Goal: Transaction & Acquisition: Purchase product/service

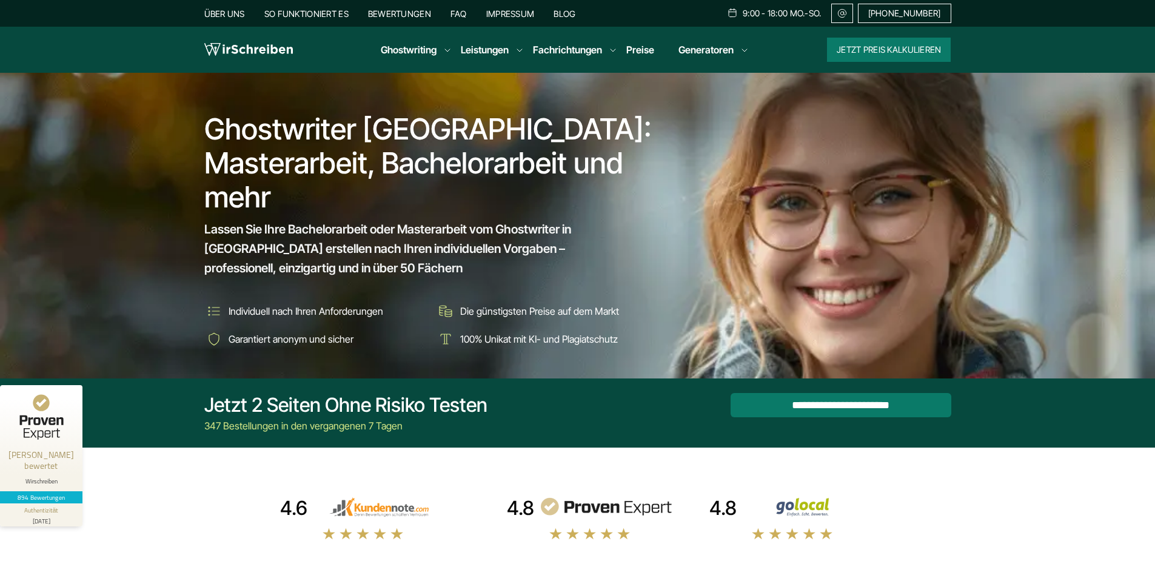
click at [858, 52] on button "Jetzt Preis kalkulieren" at bounding box center [889, 50] width 124 height 24
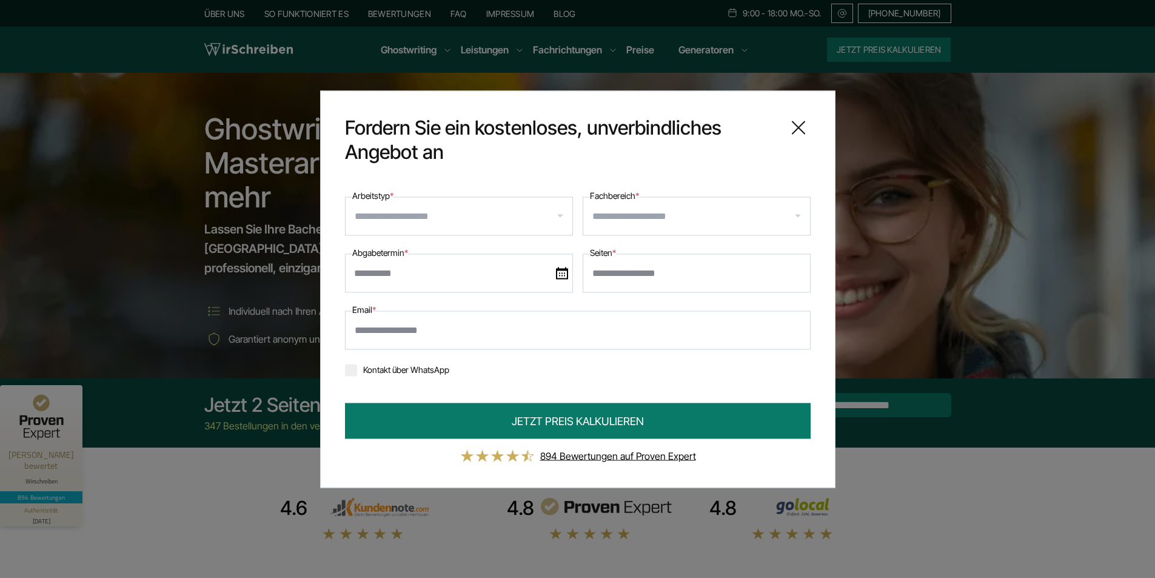
click at [564, 220] on input "Arbeitstyp *" at bounding box center [464, 215] width 218 height 19
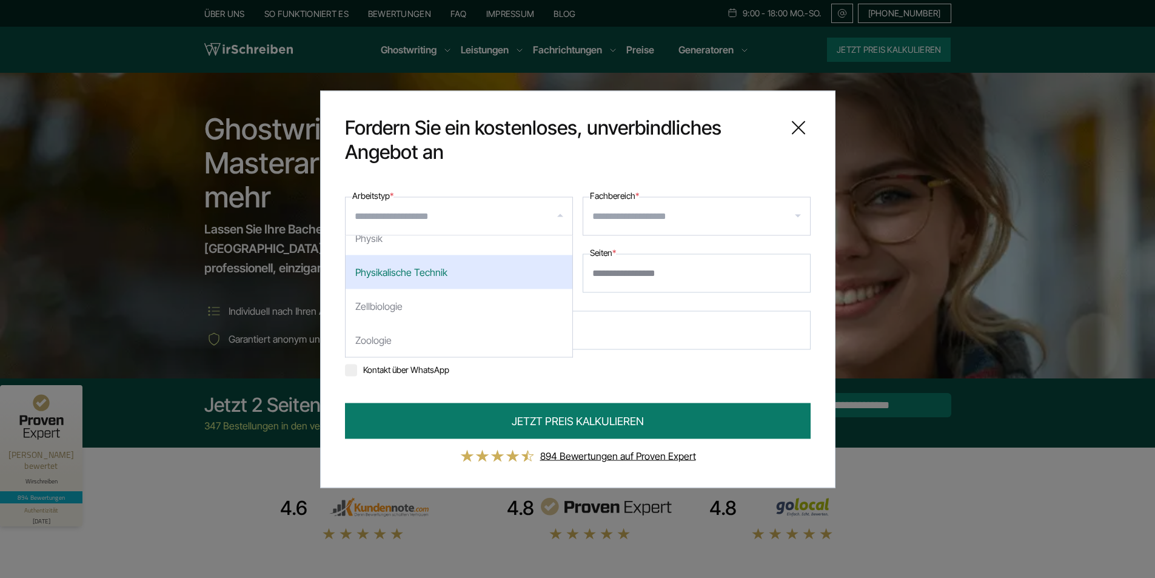
scroll to position [1273, 0]
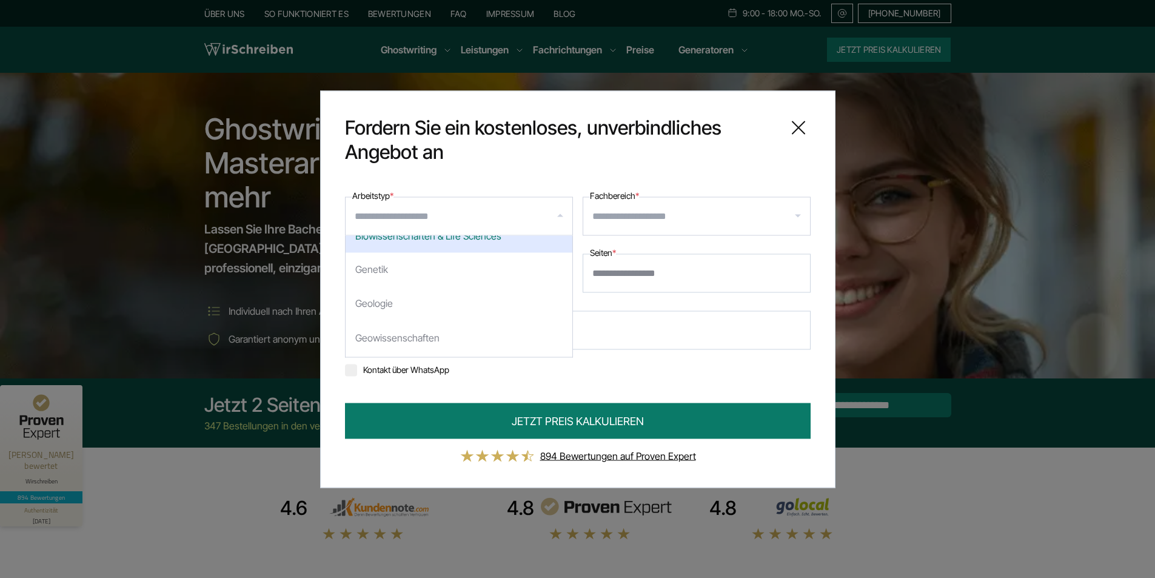
click at [428, 219] on input "Arbeitstyp *" at bounding box center [464, 215] width 218 height 19
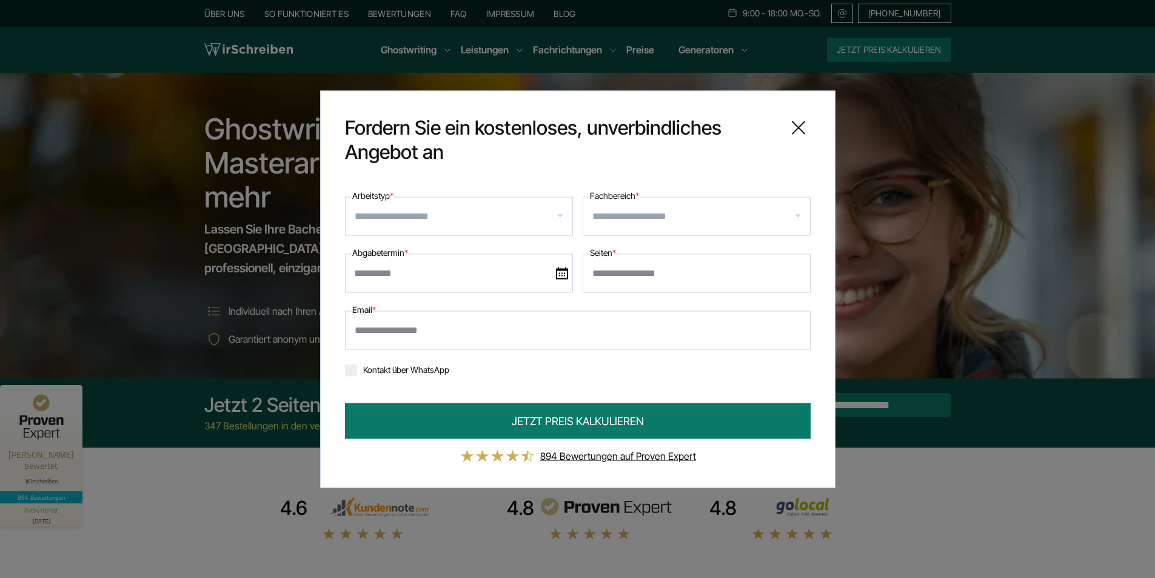
click at [430, 213] on input "Arbeitstyp *" at bounding box center [464, 215] width 218 height 19
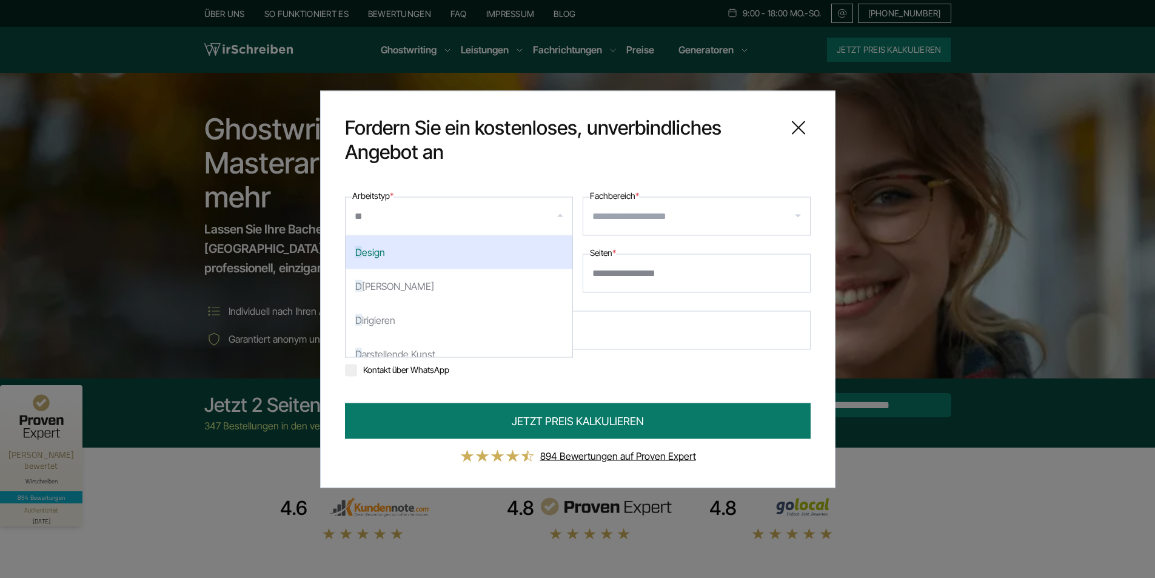
scroll to position [0, 0]
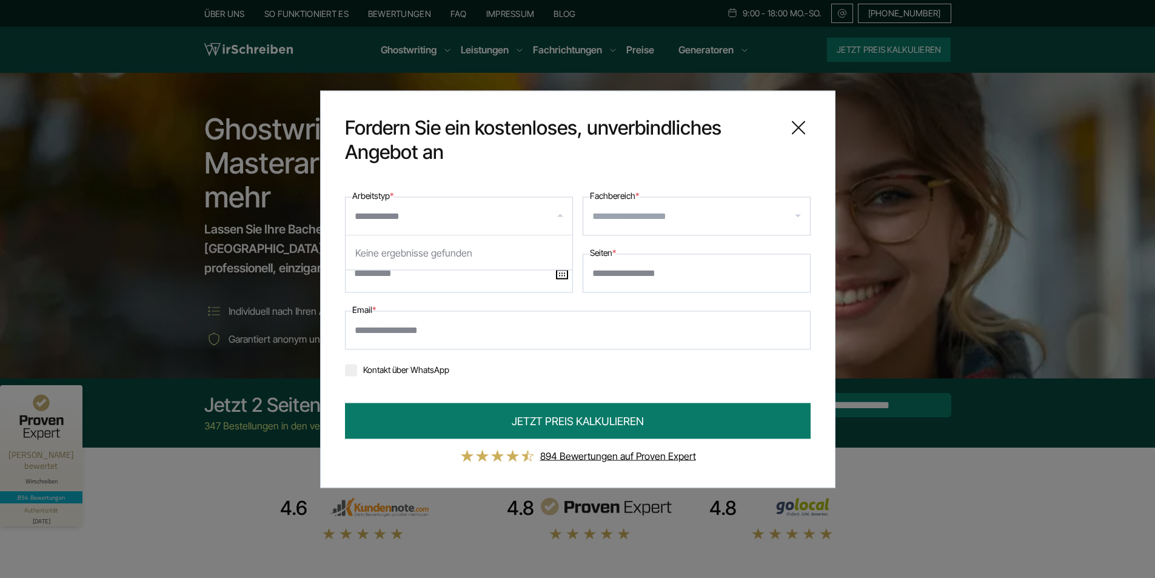
type input "**********"
click at [795, 221] on input "Fachbereich *" at bounding box center [701, 215] width 218 height 19
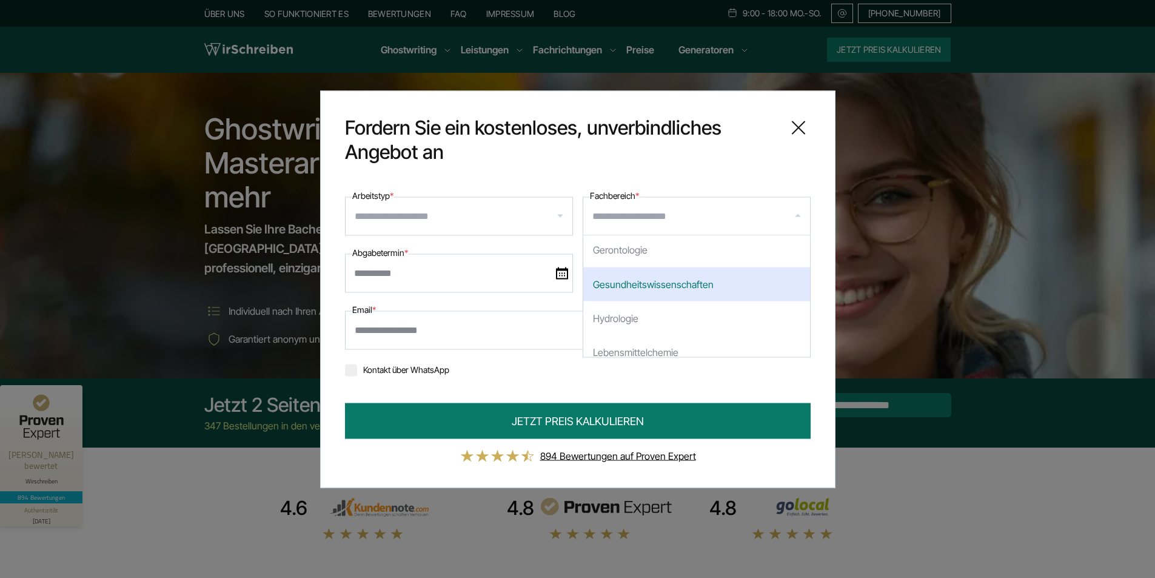
scroll to position [1576, 0]
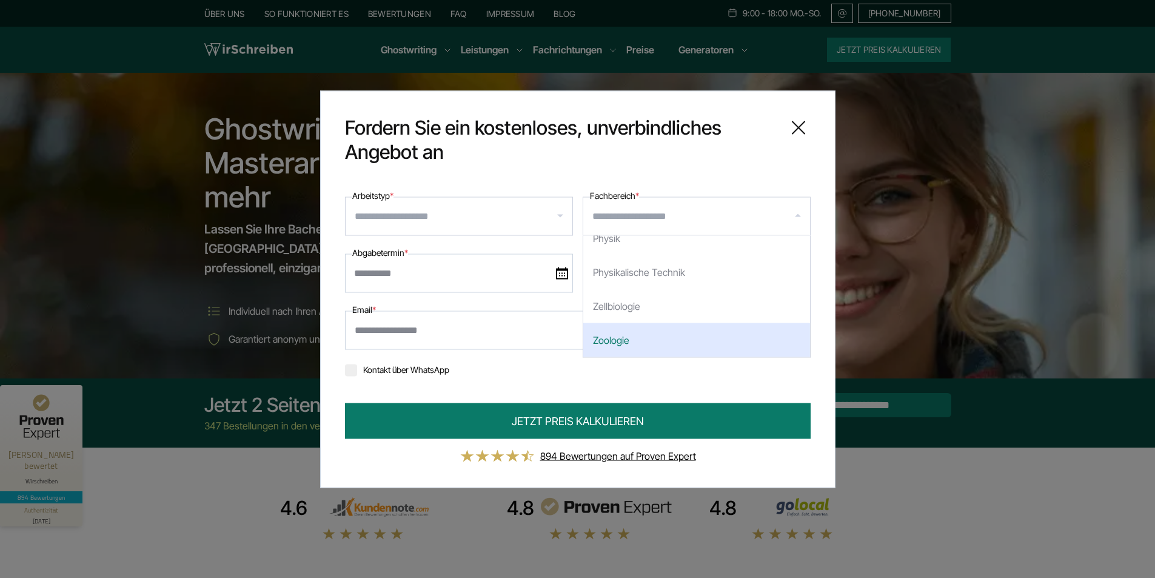
click at [560, 215] on div at bounding box center [459, 215] width 228 height 39
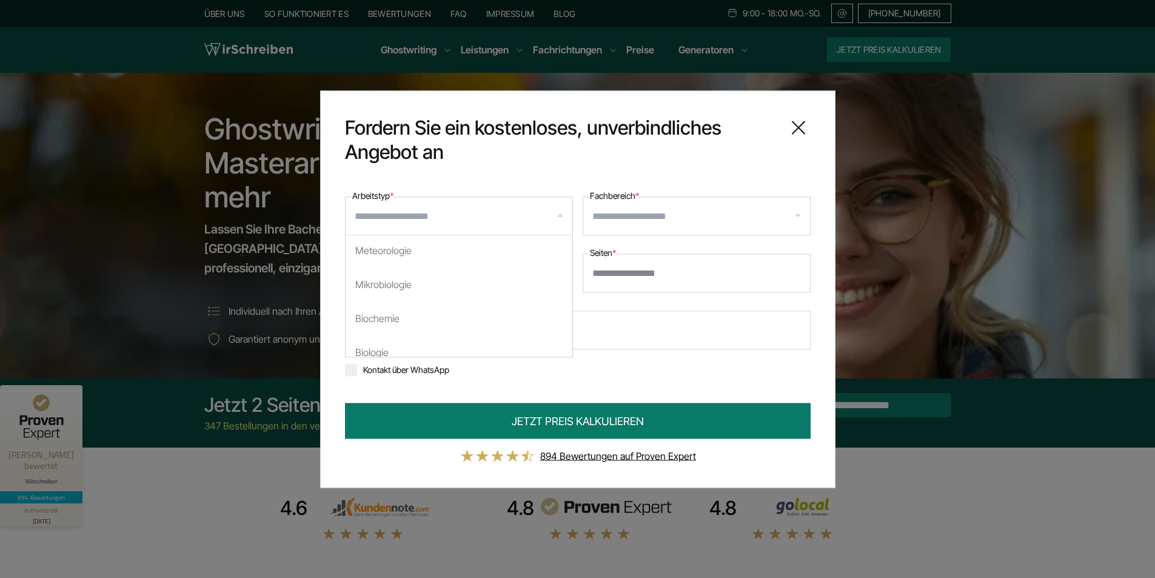
scroll to position [1273, 0]
click at [479, 221] on input "Arbeitstyp *" at bounding box center [464, 215] width 218 height 19
click at [564, 214] on input "Arbeitstyp *" at bounding box center [464, 215] width 218 height 19
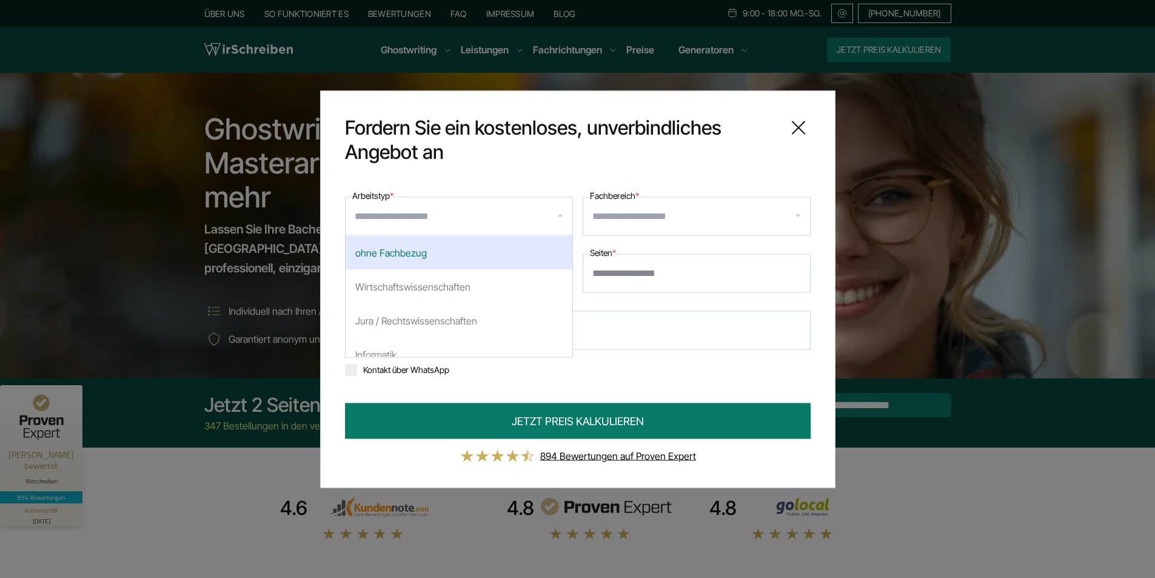
click at [445, 261] on div "ohne Fachbezug" at bounding box center [458, 252] width 227 height 34
select select "*"
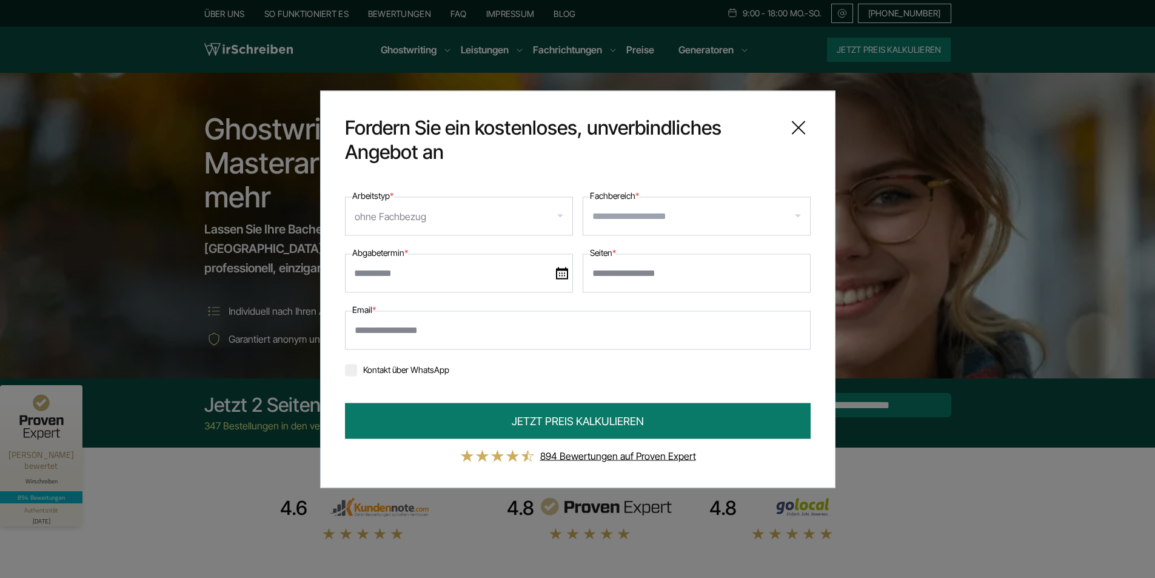
click at [801, 218] on input "Fachbereich *" at bounding box center [701, 215] width 218 height 19
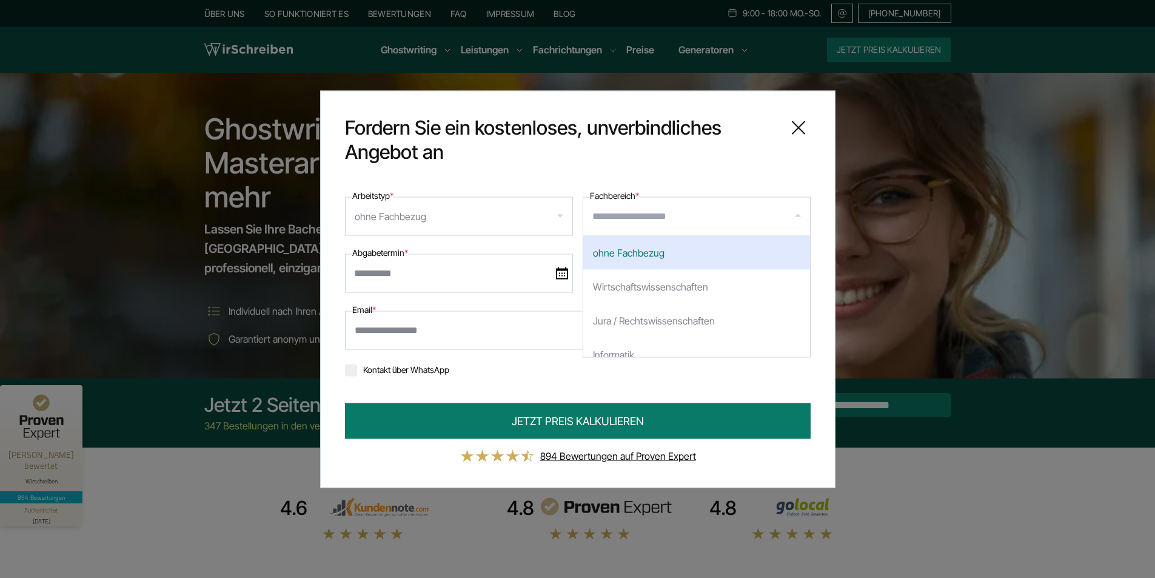
click at [668, 253] on div "ohne Fachbezug" at bounding box center [696, 252] width 227 height 34
select select "*"
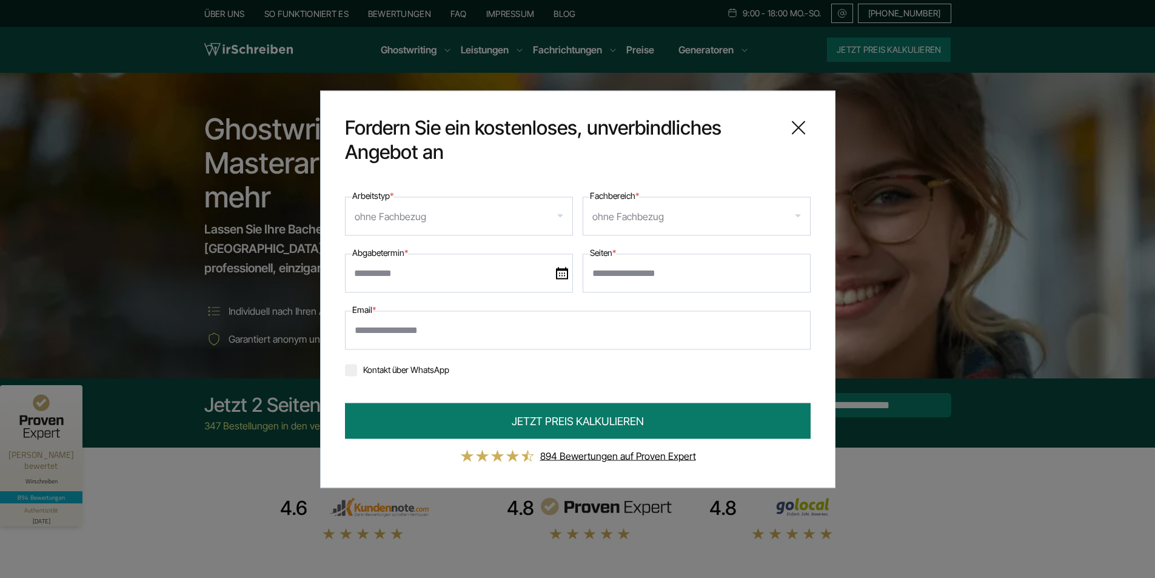
click at [561, 275] on img at bounding box center [562, 273] width 12 height 12
click at [561, 275] on input "text" at bounding box center [459, 272] width 228 height 39
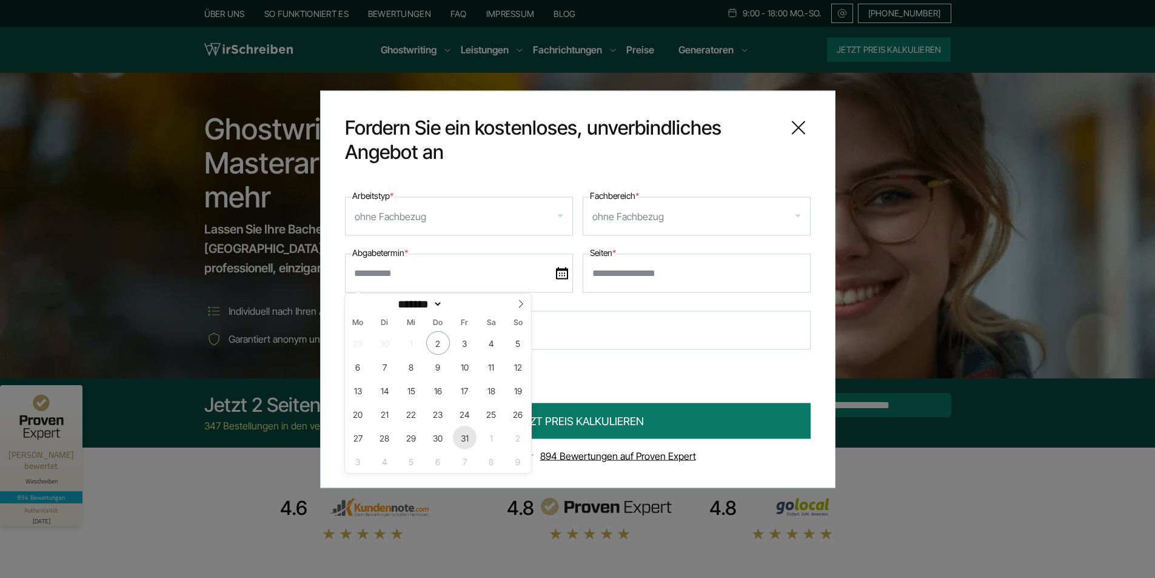
click at [464, 441] on span "31" at bounding box center [465, 437] width 24 height 24
type input "**********"
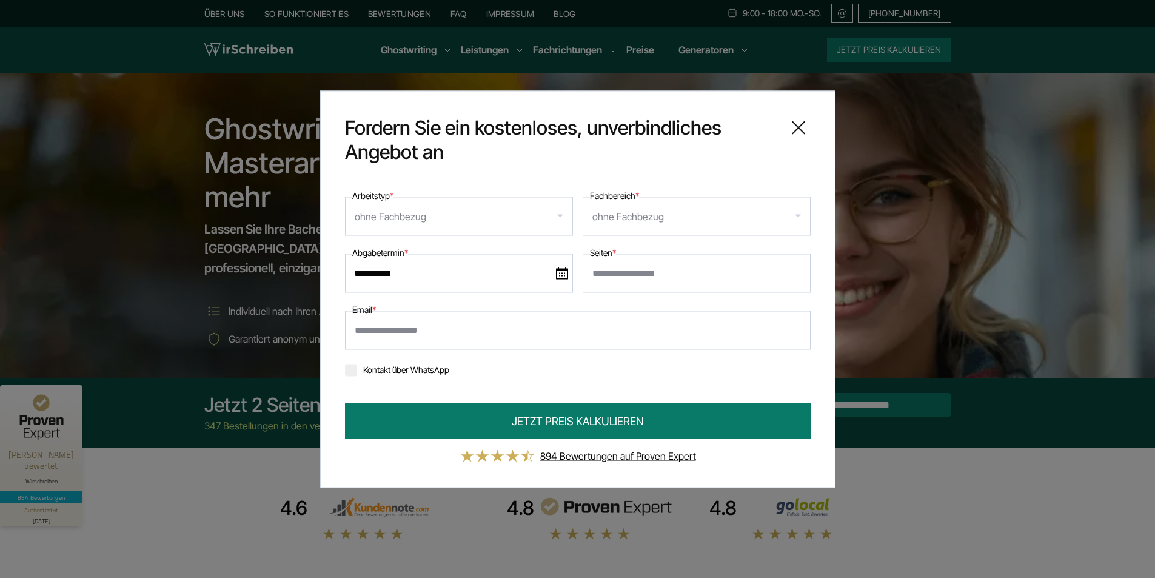
click at [409, 328] on input "Email *" at bounding box center [577, 329] width 465 height 39
type input "**********"
click at [796, 270] on input "*" at bounding box center [696, 272] width 228 height 39
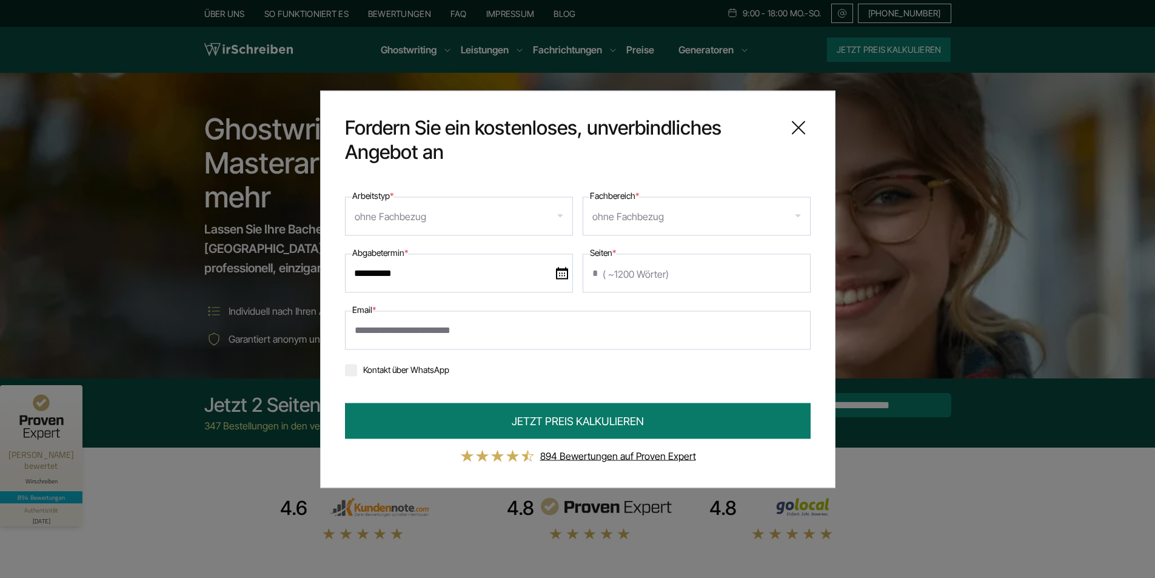
click at [796, 270] on input "*" at bounding box center [696, 272] width 228 height 39
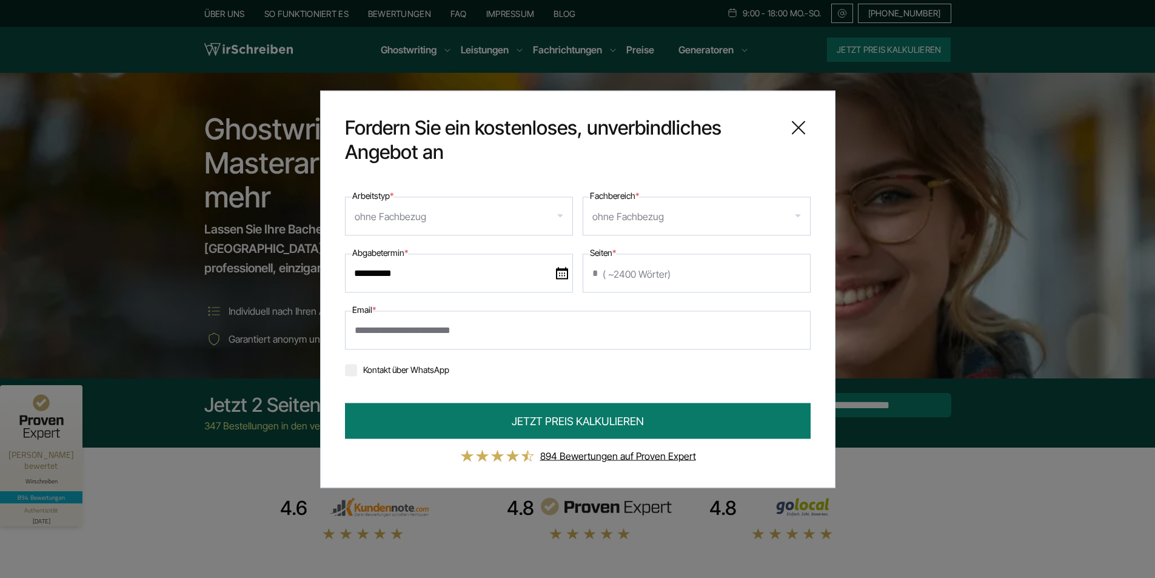
click at [796, 270] on input "*" at bounding box center [696, 272] width 228 height 39
click at [796, 270] on input "**" at bounding box center [696, 272] width 228 height 39
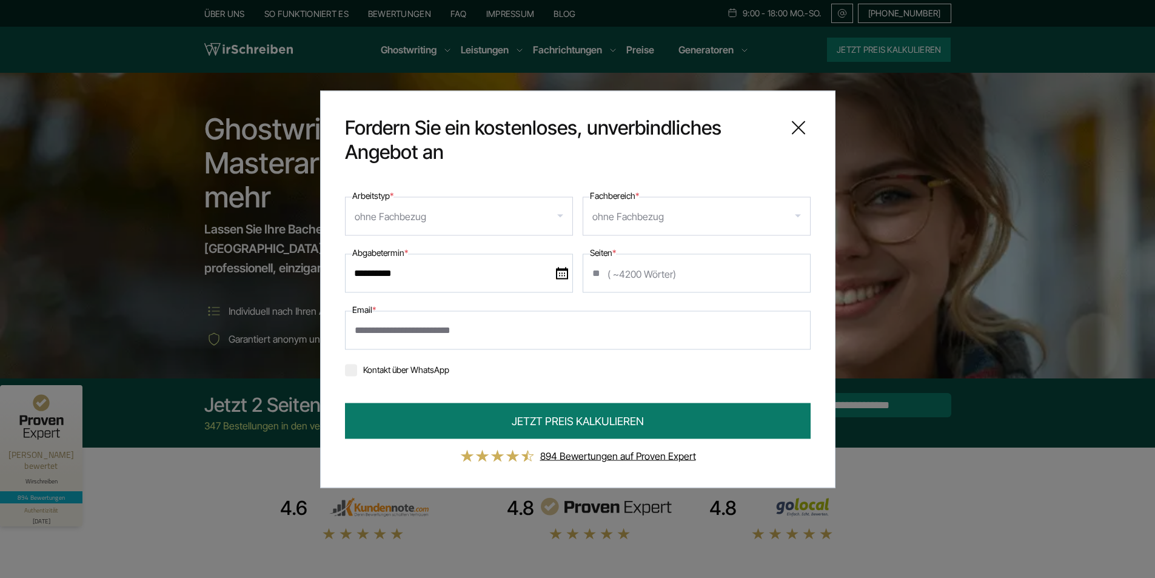
type input "**"
click at [796, 270] on input "**" at bounding box center [696, 272] width 228 height 39
click at [563, 219] on div "ohne Fachbezug" at bounding box center [459, 215] width 228 height 39
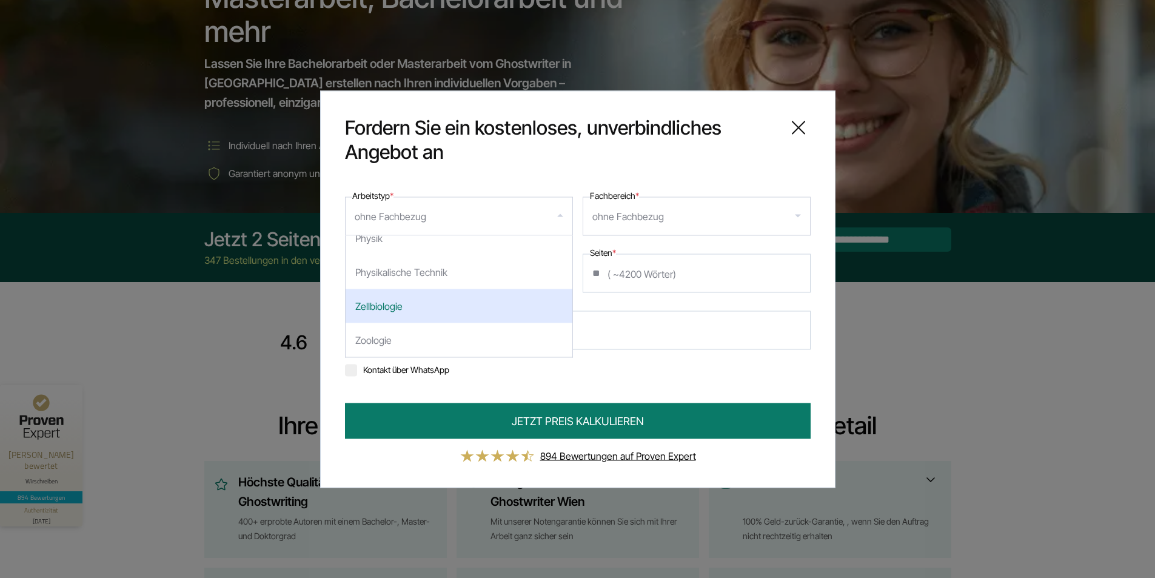
scroll to position [182, 0]
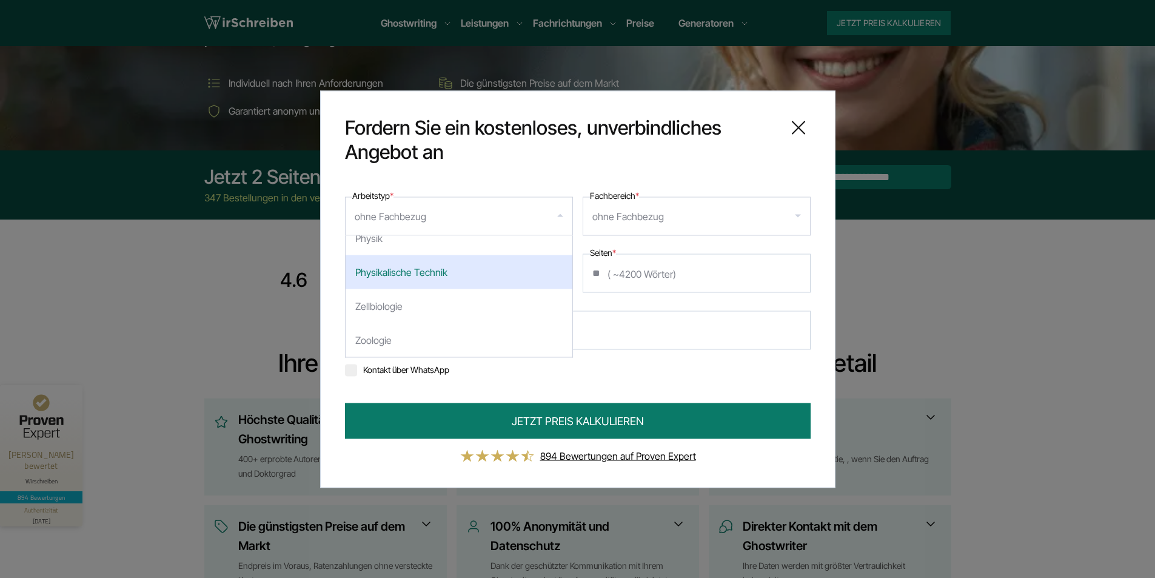
click at [789, 124] on icon at bounding box center [798, 127] width 24 height 24
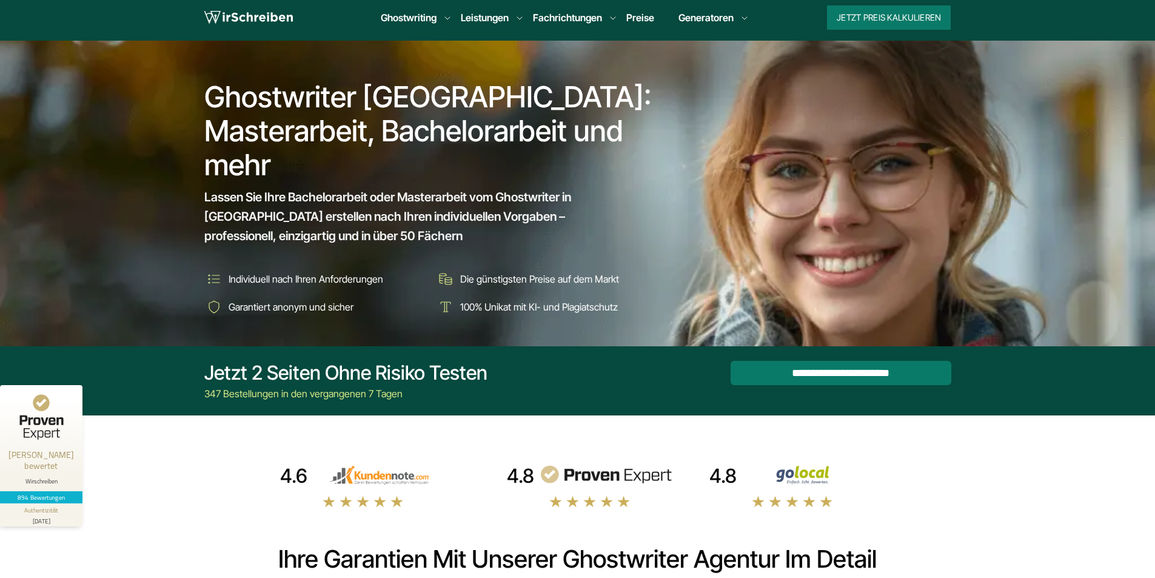
scroll to position [0, 0]
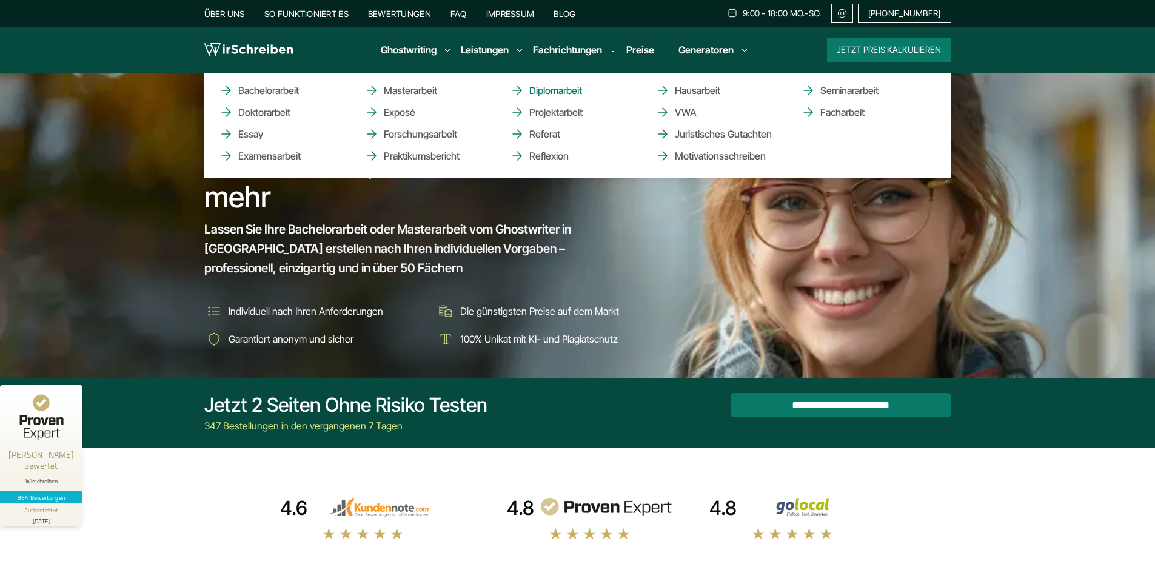
click at [549, 92] on link "Diplomarbeit" at bounding box center [570, 90] width 121 height 15
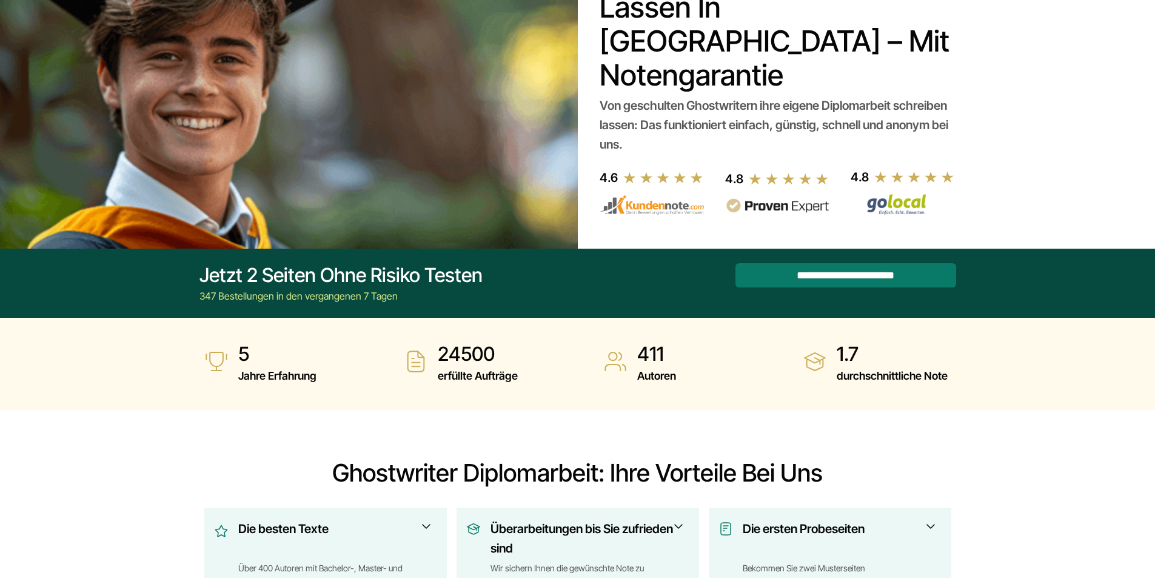
scroll to position [182, 0]
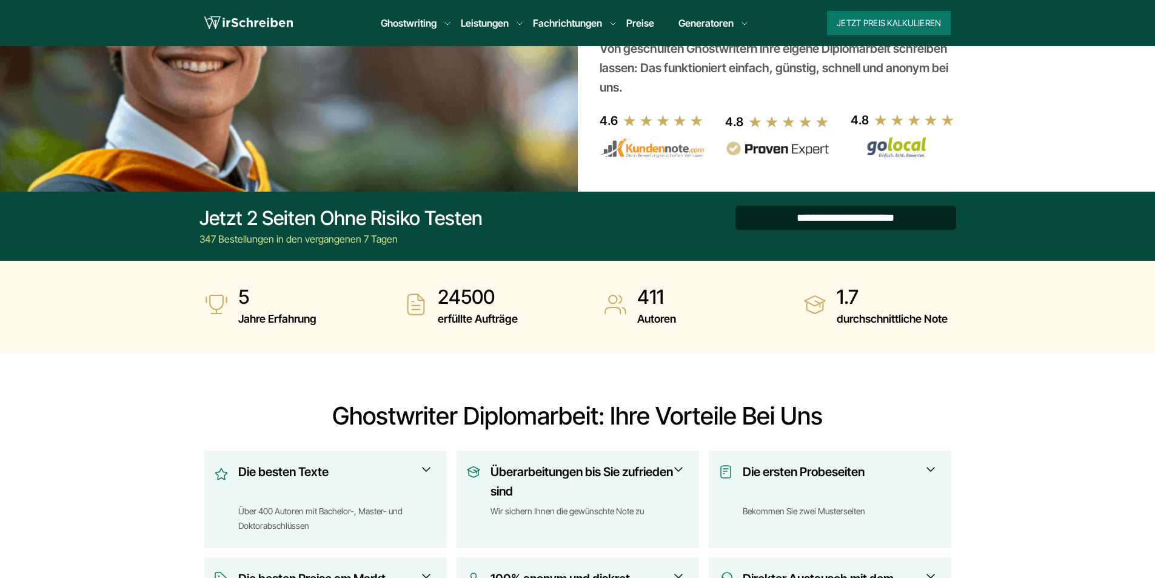
click at [860, 205] on input "**********" at bounding box center [845, 217] width 221 height 24
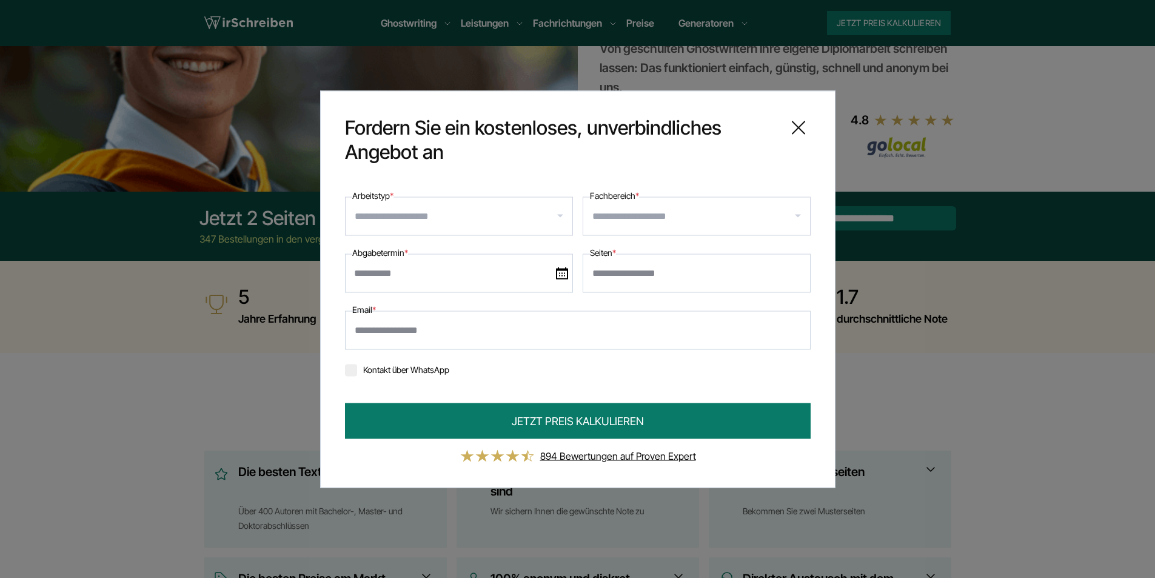
click at [563, 212] on input "Arbeitstyp *" at bounding box center [464, 215] width 218 height 19
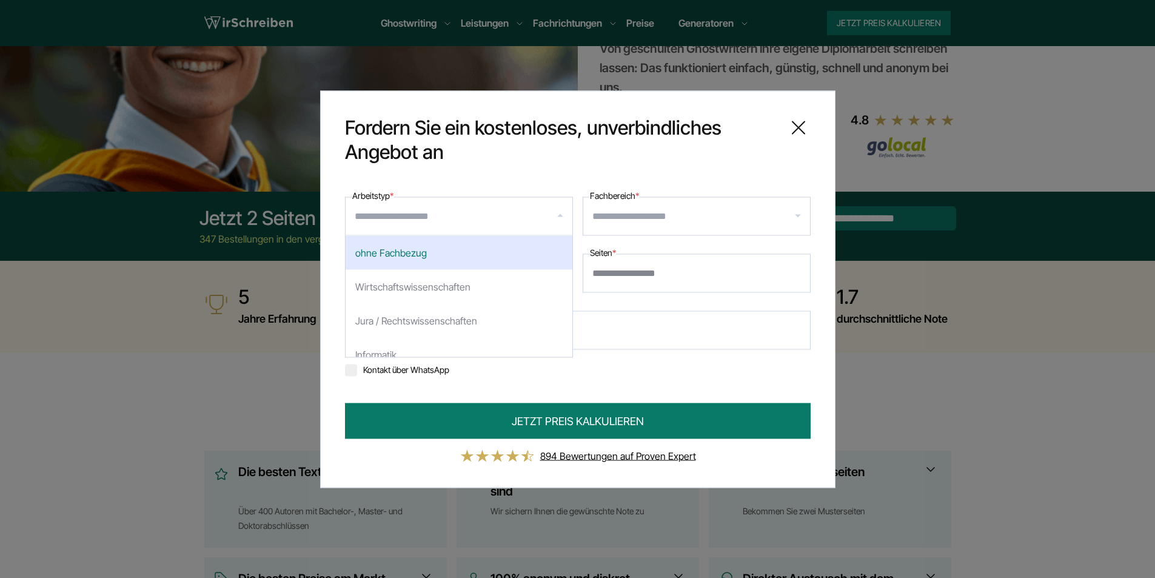
click at [799, 128] on icon at bounding box center [798, 127] width 12 height 12
